Goal: Find specific page/section: Find specific page/section

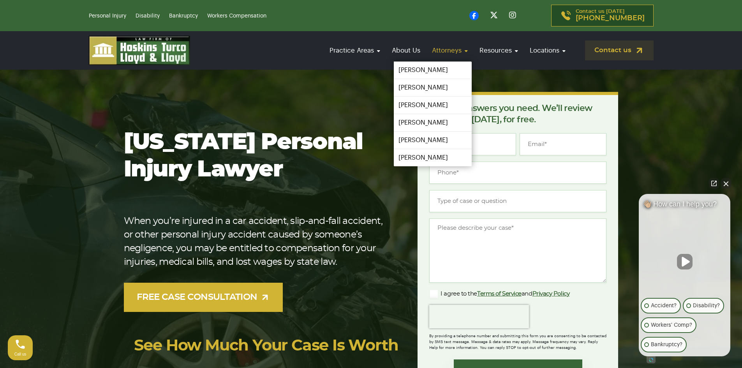
click at [454, 51] on link "Attorneys" at bounding box center [450, 50] width 44 height 22
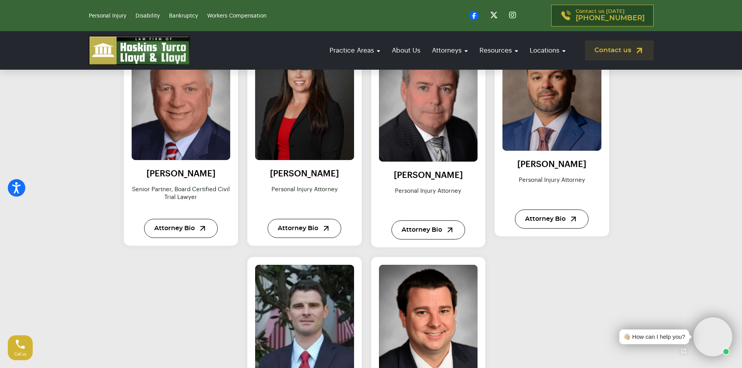
scroll to position [506, 0]
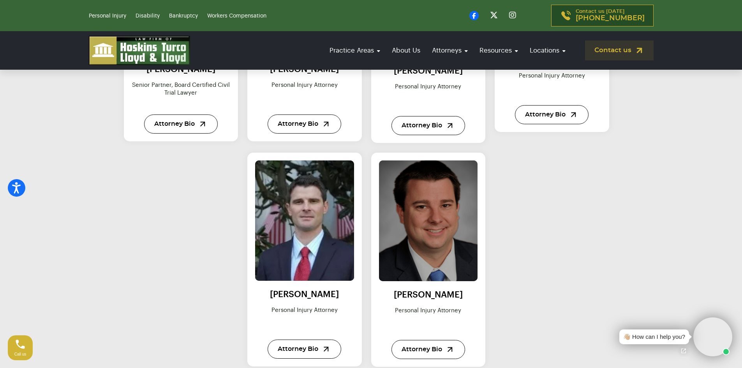
click at [434, 241] on img at bounding box center [428, 220] width 109 height 133
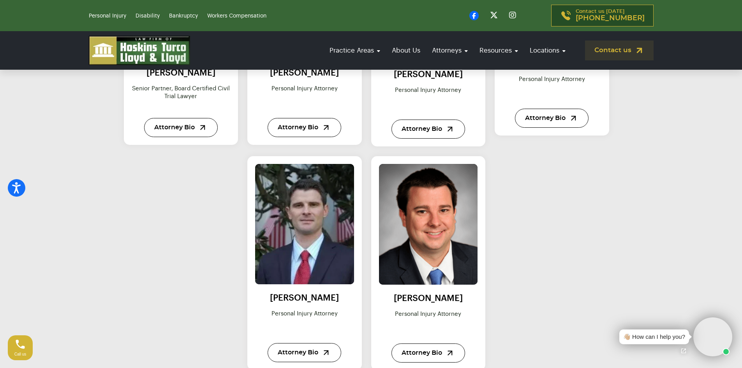
scroll to position [506, 0]
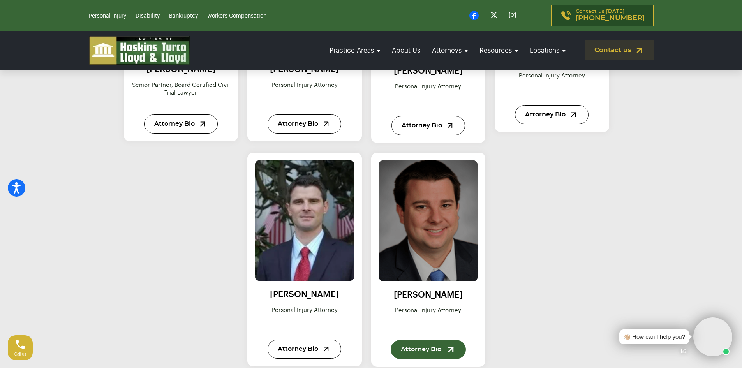
click at [428, 349] on link "Attorney Bio" at bounding box center [428, 349] width 75 height 19
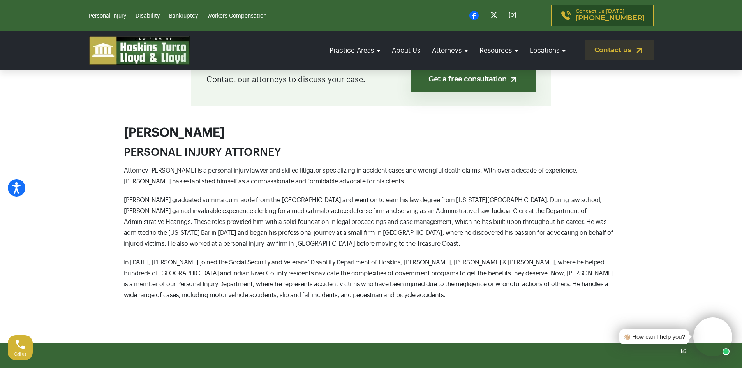
scroll to position [234, 0]
